Goal: Information Seeking & Learning: Check status

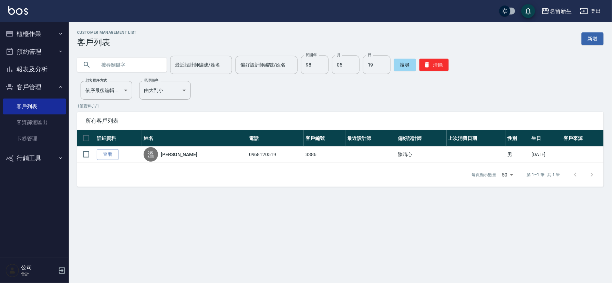
click at [43, 74] on button "報表及分析" at bounding box center [34, 69] width 63 height 18
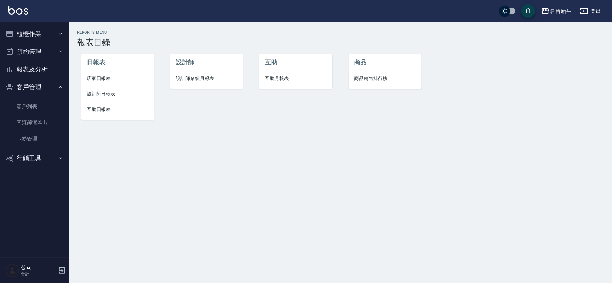
click at [119, 96] on span "設計師日報表" at bounding box center [118, 93] width 62 height 7
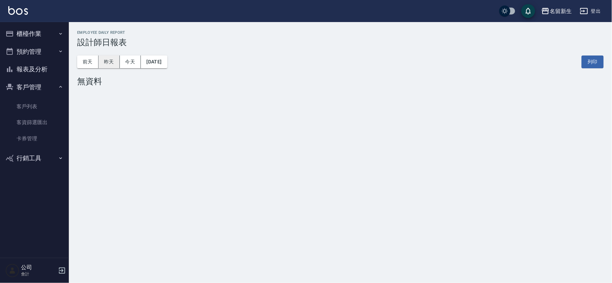
click at [100, 61] on button "昨天" at bounding box center [108, 61] width 21 height 13
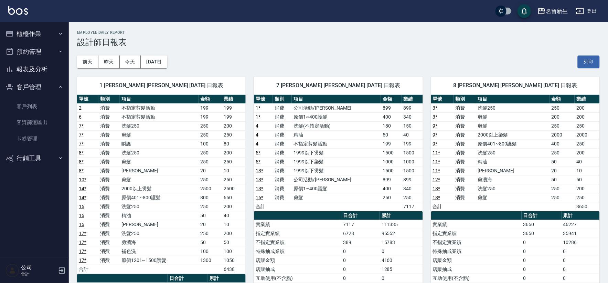
click at [44, 61] on button "報表及分析" at bounding box center [34, 69] width 63 height 18
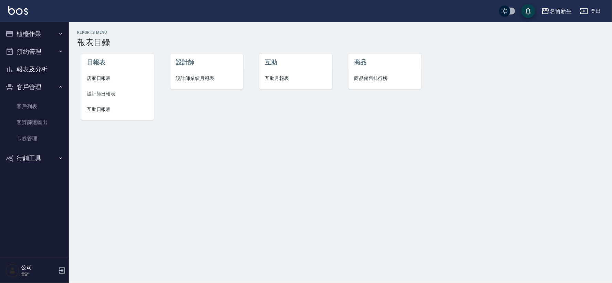
click at [206, 75] on span "設計師業績月報表" at bounding box center [207, 78] width 62 height 7
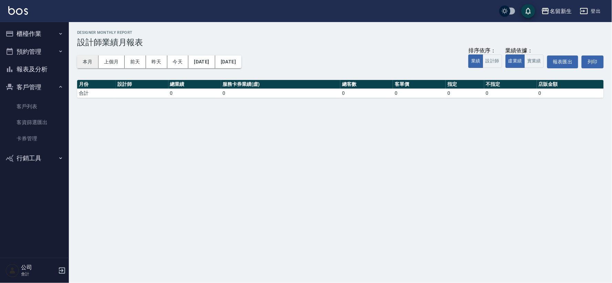
click at [97, 62] on button "本月" at bounding box center [87, 61] width 21 height 13
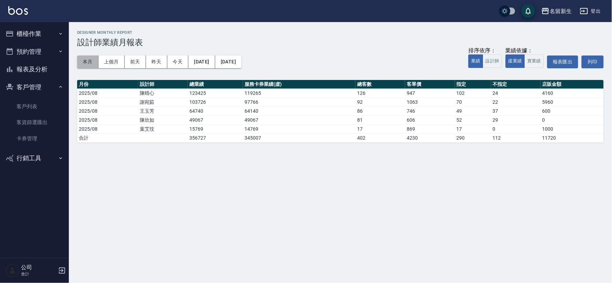
click at [86, 61] on button "本月" at bounding box center [87, 61] width 21 height 13
click at [34, 70] on button "報表及分析" at bounding box center [34, 69] width 63 height 18
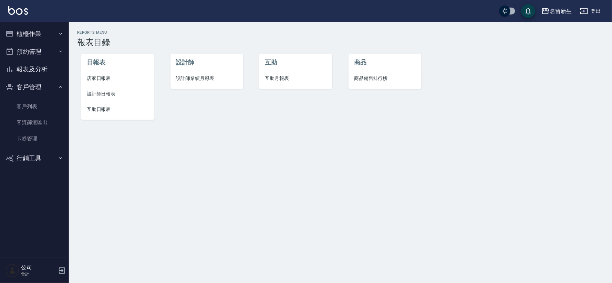
click at [108, 93] on span "設計師日報表" at bounding box center [118, 93] width 62 height 7
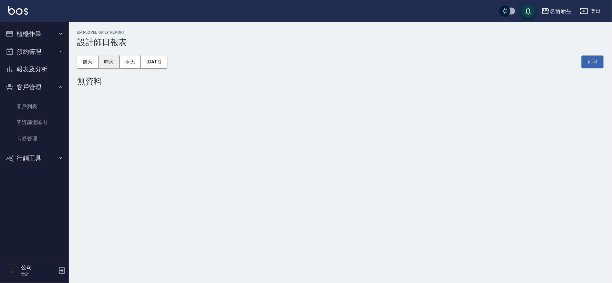
click at [107, 57] on button "昨天" at bounding box center [108, 61] width 21 height 13
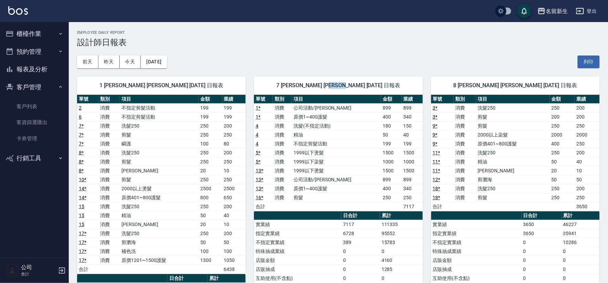
click at [359, 94] on div "7 [PERSON_NAME] [PERSON_NAME] [DATE] 日報表" at bounding box center [338, 85] width 169 height 18
click at [55, 35] on button "櫃檯作業" at bounding box center [34, 34] width 63 height 18
